Goal: Register for event/course

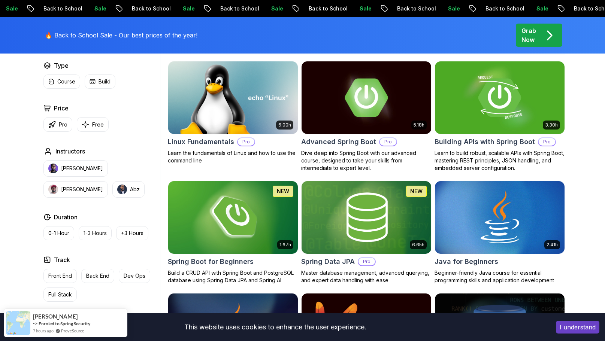
scroll to position [228, 0]
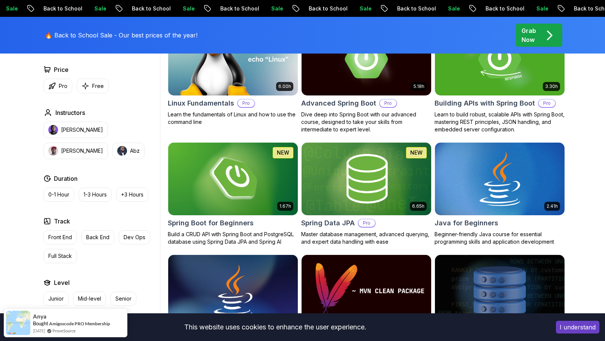
scroll to position [273, 0]
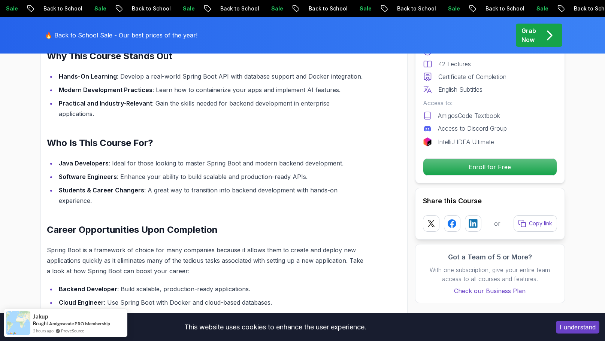
scroll to position [571, 0]
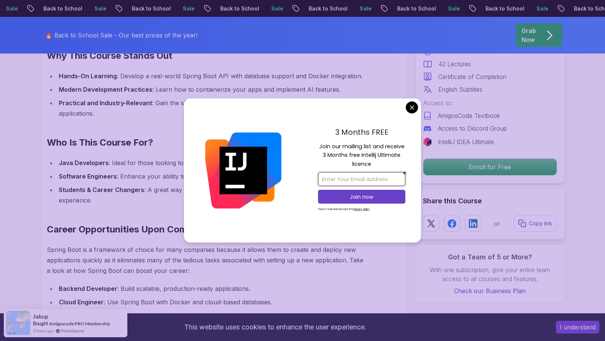
click at [343, 180] on input "email" at bounding box center [361, 179] width 87 height 14
type input "[EMAIL_ADDRESS][DOMAIN_NAME]"
click at [338, 199] on p "Join now" at bounding box center [361, 196] width 71 height 7
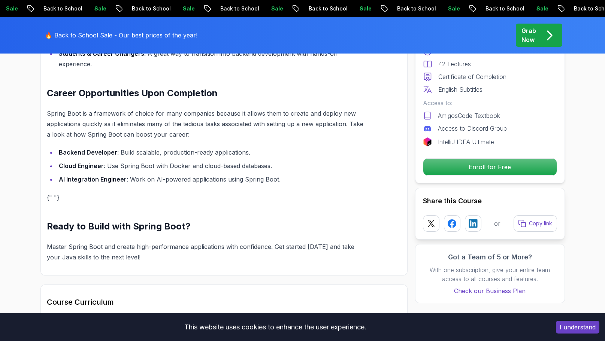
scroll to position [708, 0]
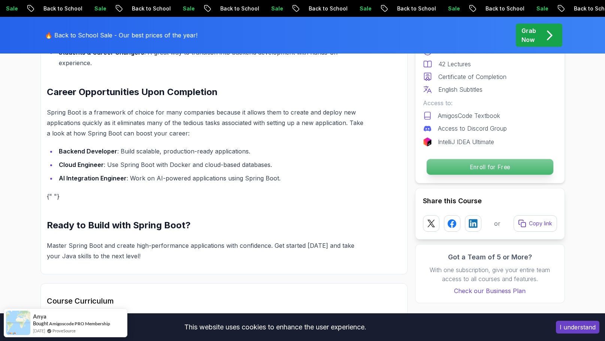
click at [458, 167] on p "Enroll for Free" at bounding box center [489, 167] width 127 height 16
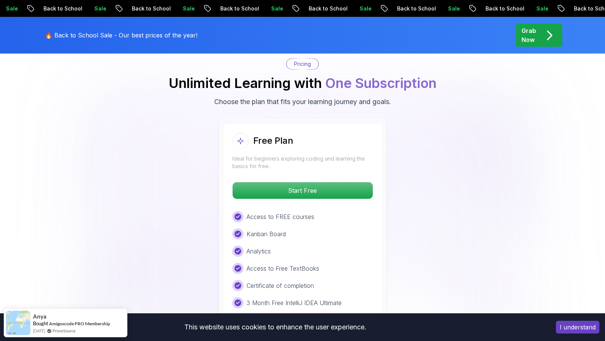
scroll to position [1525, 0]
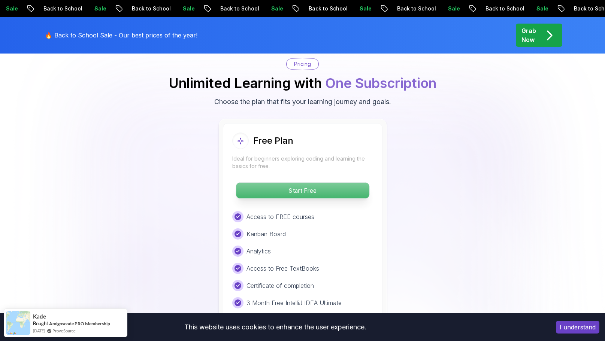
click at [314, 183] on p "Start Free" at bounding box center [302, 191] width 133 height 16
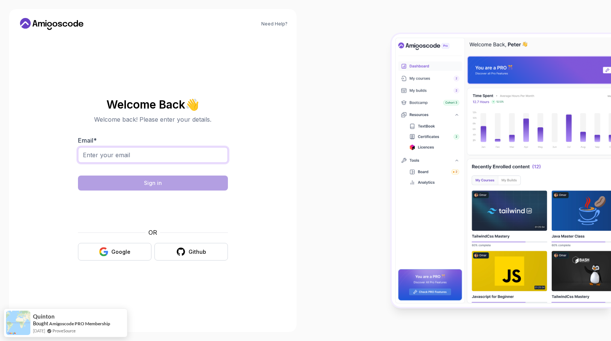
click at [158, 156] on input "Email *" at bounding box center [153, 155] width 150 height 16
type input "[EMAIL_ADDRESS][DOMAIN_NAME]"
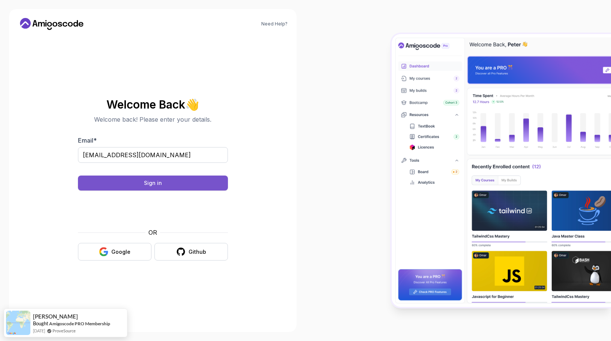
click at [177, 182] on button "Sign in" at bounding box center [153, 183] width 150 height 15
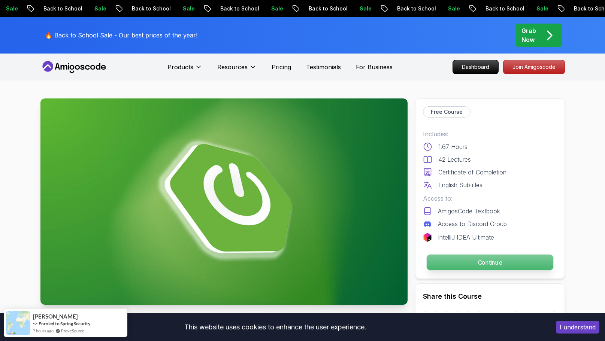
click at [460, 263] on p "Continue" at bounding box center [489, 263] width 127 height 16
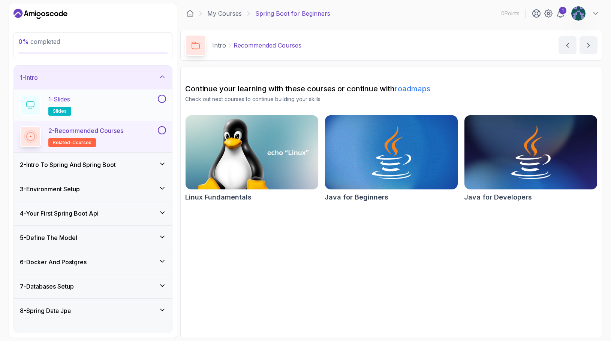
click at [68, 112] on p "slides" at bounding box center [59, 111] width 23 height 9
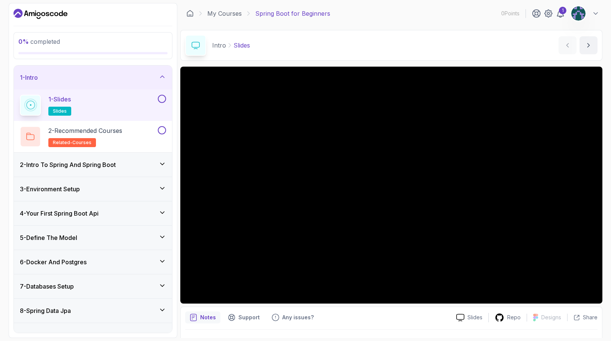
scroll to position [18, 0]
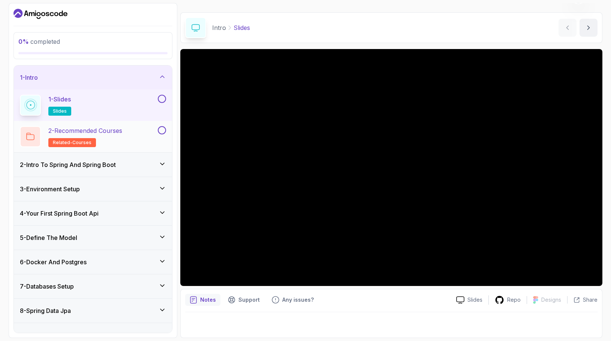
click at [104, 132] on p "2 - Recommended Courses" at bounding box center [85, 130] width 74 height 9
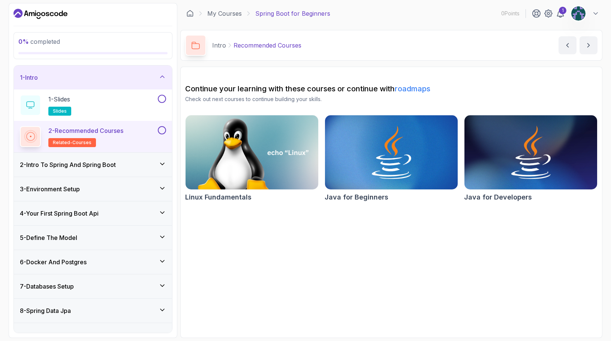
click at [93, 163] on h3 "2 - Intro To Spring And Spring Boot" at bounding box center [68, 164] width 96 height 9
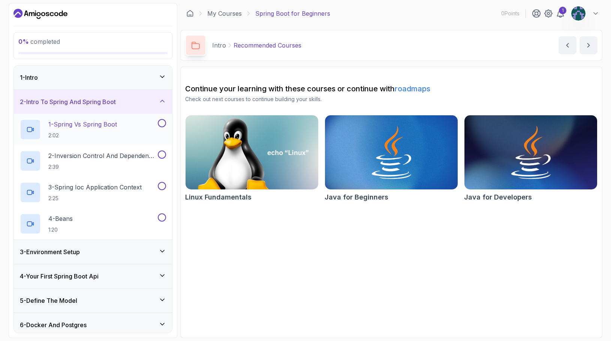
click at [105, 129] on h2 "1 - Spring Vs Spring Boot 2:02" at bounding box center [82, 129] width 69 height 19
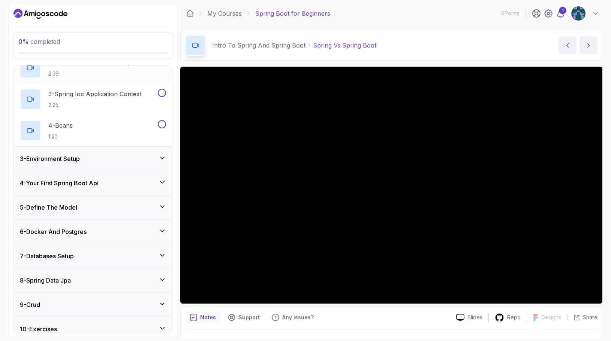
scroll to position [150, 0]
